Goal: Book appointment/travel/reservation

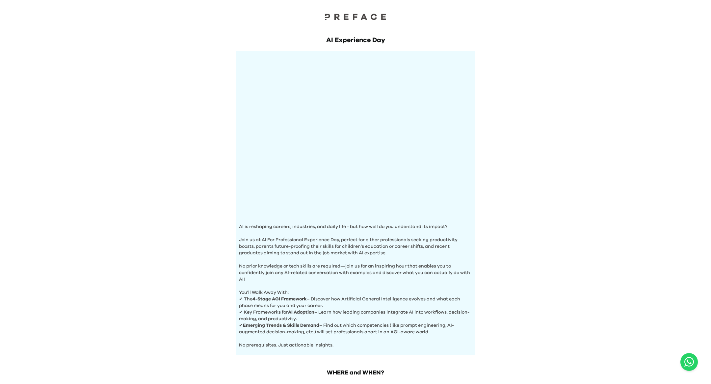
scroll to position [101, 0]
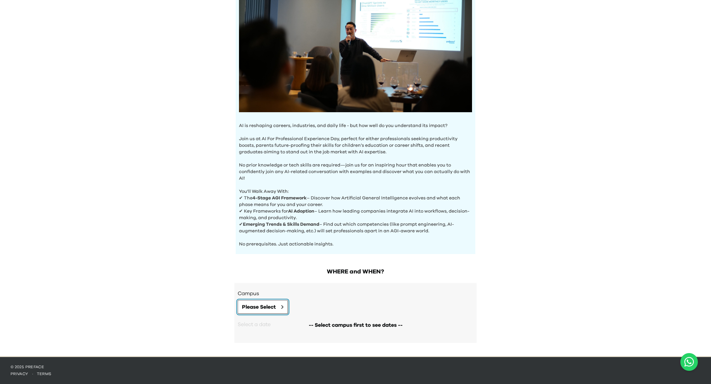
click at [276, 304] on span "Please Select" at bounding box center [259, 307] width 34 height 8
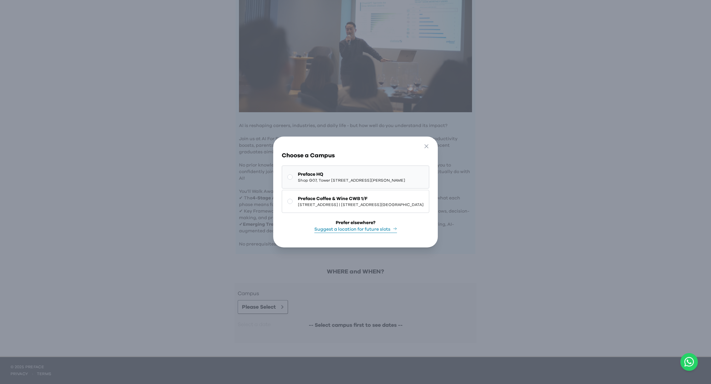
click at [334, 182] on span "Shop G07, Tower [STREET_ADDRESS][PERSON_NAME]" at bounding box center [351, 180] width 107 height 5
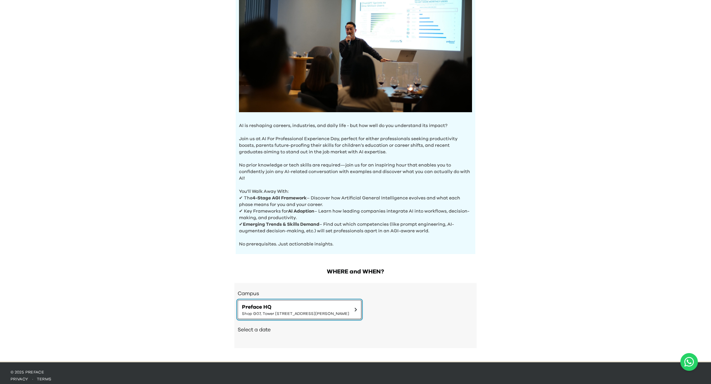
click at [304, 309] on span "Preface HQ" at bounding box center [295, 307] width 107 height 8
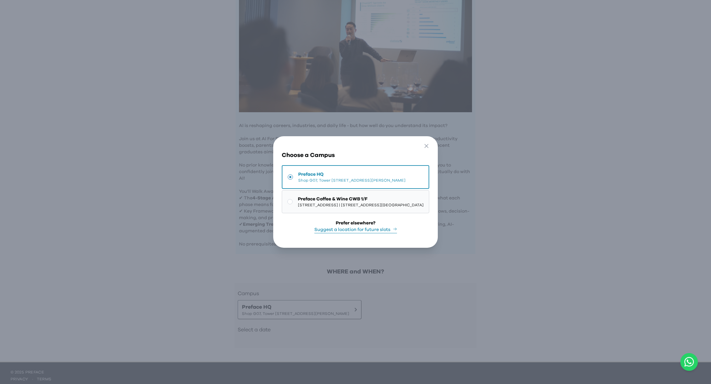
click at [290, 208] on button "Preface Coffee & Wine CWB 1/F 1/F, [STREET_ADDRESS]The Sharp 1樓" at bounding box center [355, 201] width 147 height 23
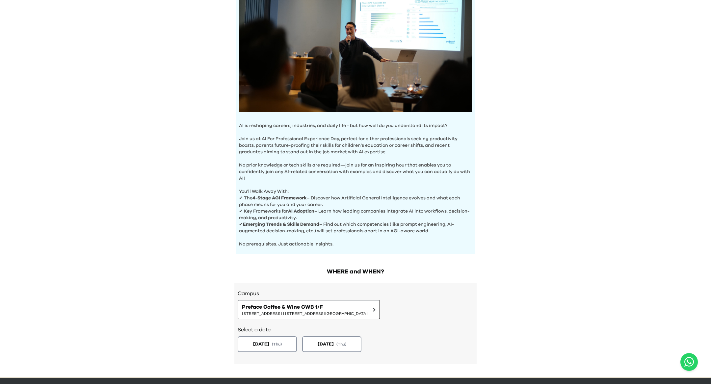
scroll to position [122, 0]
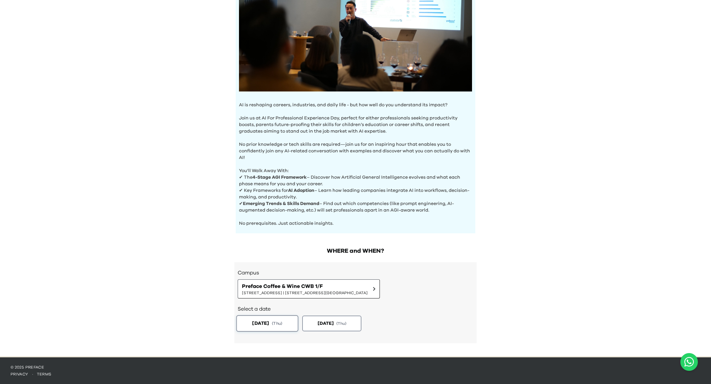
click at [282, 324] on span "( Thu )" at bounding box center [277, 323] width 11 height 6
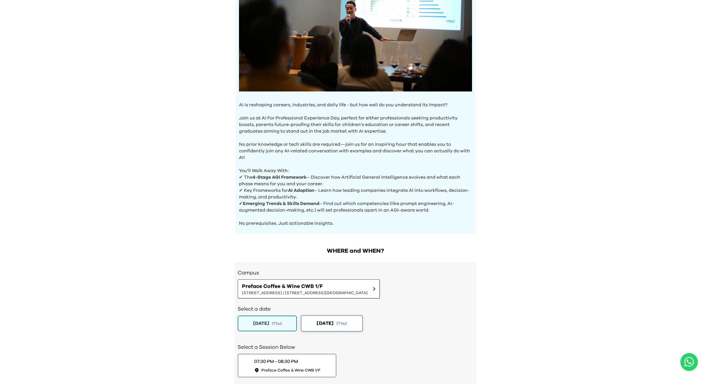
click at [337, 316] on button "[DATE] ( Thu )" at bounding box center [332, 323] width 62 height 16
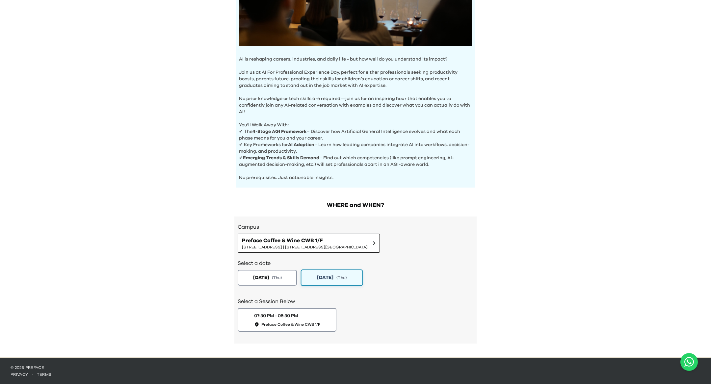
click at [343, 272] on button "[DATE] ( Thu )" at bounding box center [332, 277] width 62 height 16
click at [277, 273] on button "[DATE] ( Thu )" at bounding box center [267, 277] width 62 height 16
click at [366, 279] on div "[DATE] ( Thu ) [DATE] ( Thu )" at bounding box center [355, 278] width 236 height 16
click at [343, 277] on span "( Thu )" at bounding box center [341, 278] width 11 height 6
